Goal: Transaction & Acquisition: Purchase product/service

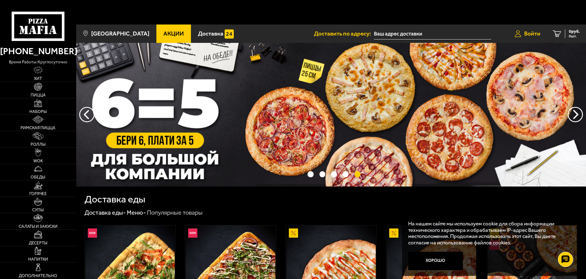
click at [529, 31] on span "Войти" at bounding box center [532, 34] width 16 height 6
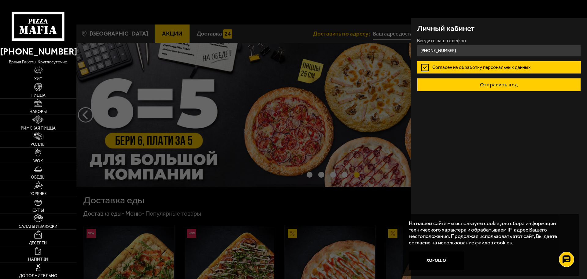
type input "+7 (953) 179-88-07"
click at [496, 82] on button "Отправить код" at bounding box center [499, 84] width 164 height 13
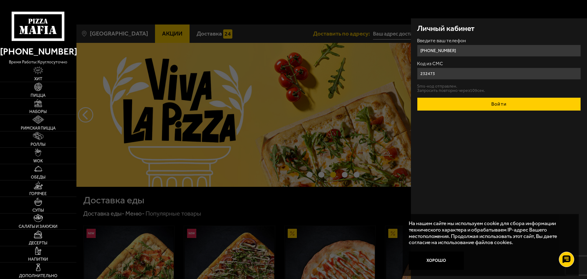
type input "232473"
click at [491, 104] on button "Войти" at bounding box center [499, 103] width 164 height 13
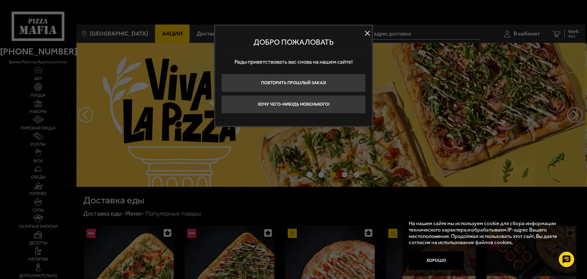
click at [369, 31] on button at bounding box center [367, 33] width 9 height 9
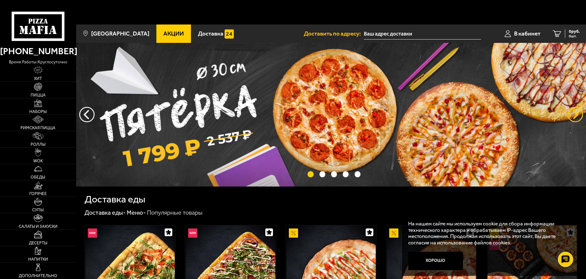
click at [570, 107] on button "предыдущий" at bounding box center [574, 114] width 15 height 15
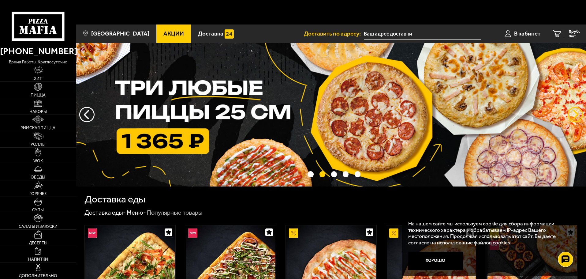
click at [570, 107] on button "предыдущий" at bounding box center [574, 114] width 15 height 15
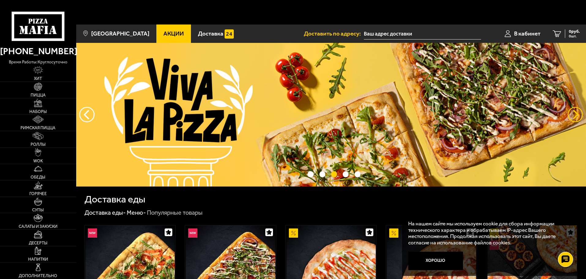
click at [570, 107] on button "предыдущий" at bounding box center [574, 114] width 15 height 15
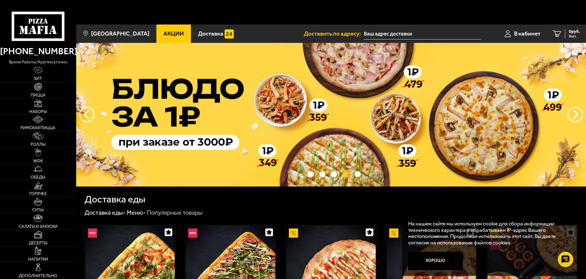
click at [148, 74] on img at bounding box center [331, 114] width 510 height 143
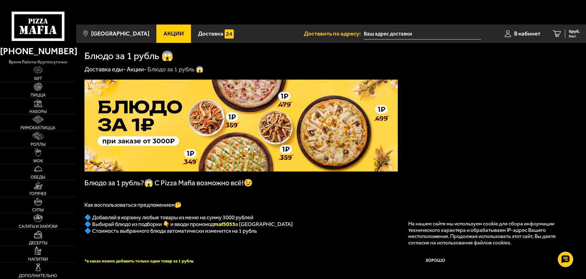
click at [167, 31] on span "Акции" at bounding box center [173, 34] width 20 height 6
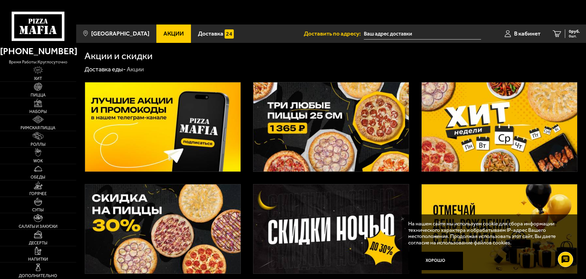
scroll to position [233, 0]
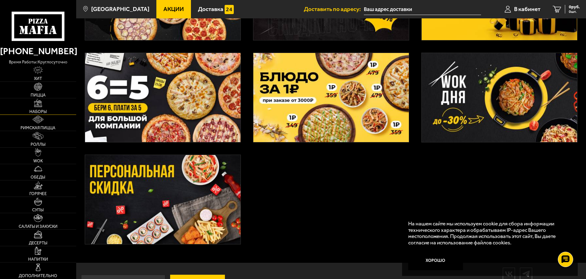
click at [38, 113] on span "Наборы" at bounding box center [37, 111] width 17 height 4
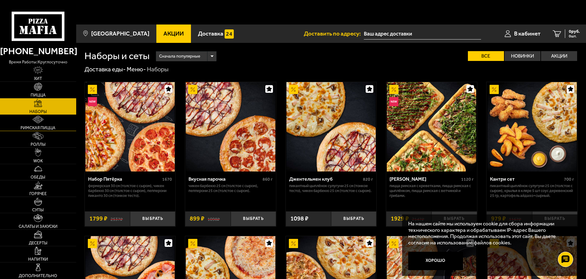
click at [37, 127] on span "Римская пицца" at bounding box center [37, 128] width 35 height 4
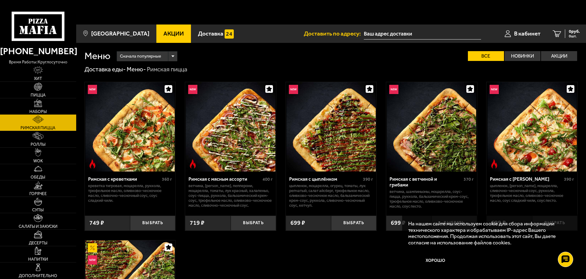
click at [48, 110] on link "Наборы" at bounding box center [38, 106] width 76 height 16
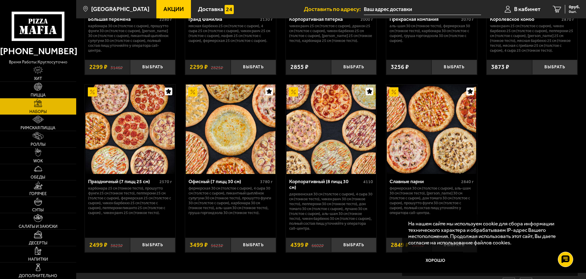
scroll to position [938, 0]
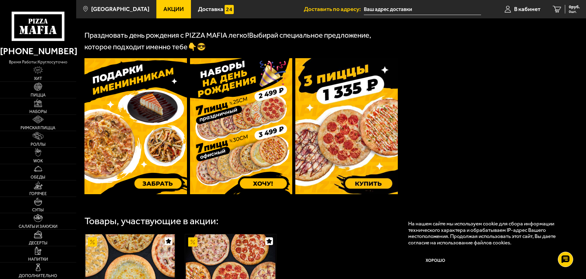
scroll to position [215, 0]
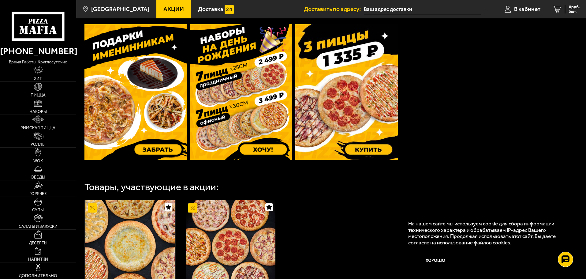
click at [162, 125] on img at bounding box center [135, 92] width 102 height 136
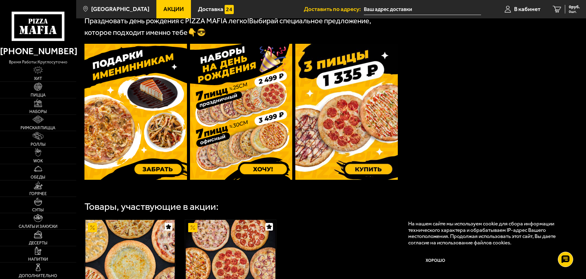
scroll to position [184, 0]
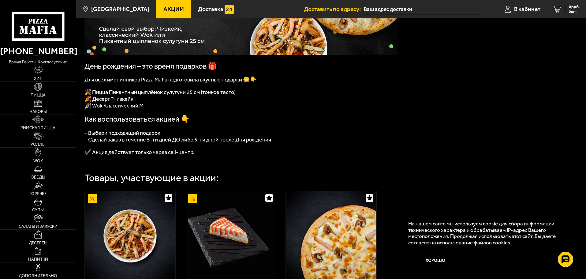
scroll to position [129, 0]
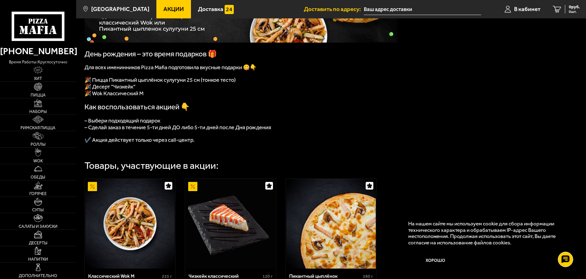
click at [437, 124] on div "День рождения – это время подарков 🎁 Для всех именинников Pizza Mafia подготови…" at bounding box center [331, 150] width 510 height 410
